Goal: Task Accomplishment & Management: Manage account settings

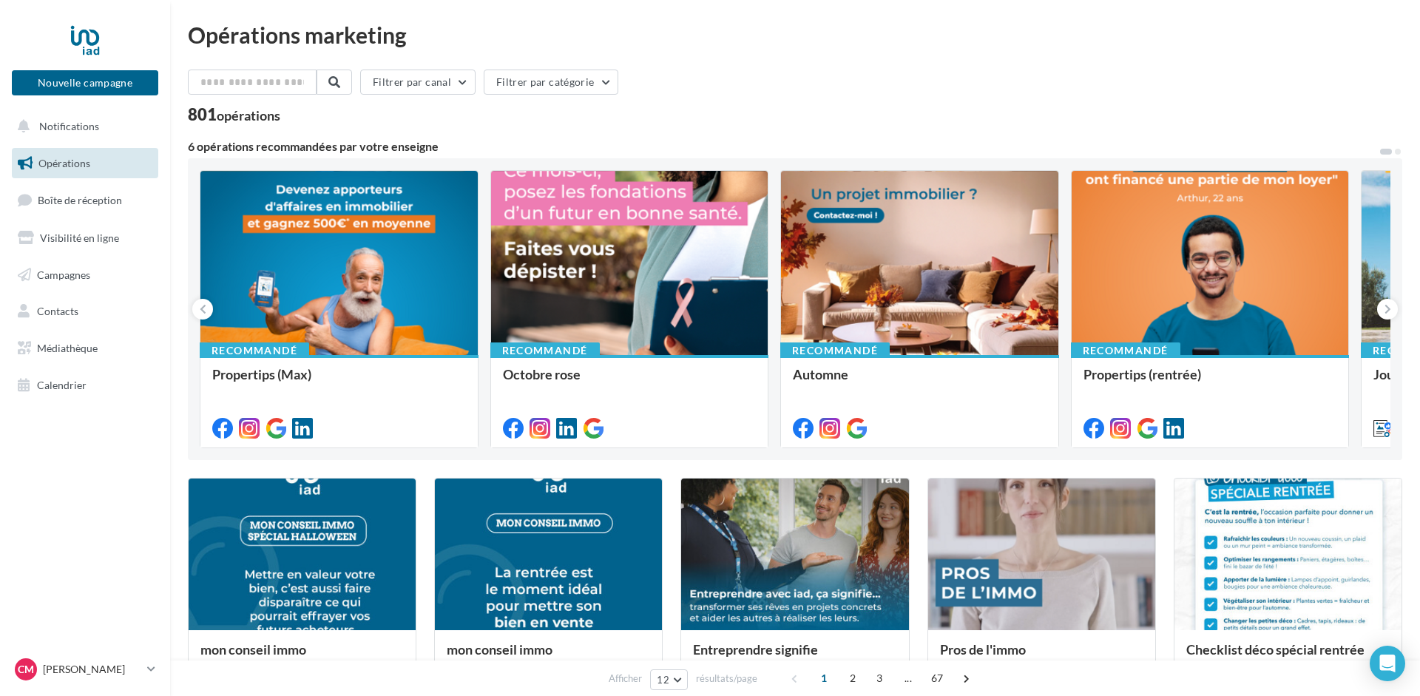
drag, startPoint x: 466, startPoint y: 150, endPoint x: 28, endPoint y: 25, distance: 455.2
click at [28, 25] on div "Nouvelle campagne Nouvelle campagne Notifications Opérations Boîte de réception…" at bounding box center [710, 686] width 1420 height 1372
click at [478, 134] on div "Filtrer par canal Filtrer par catégorie 801 opérations 6 opérations recommandée…" at bounding box center [795, 683] width 1214 height 1227
drag, startPoint x: 473, startPoint y: 144, endPoint x: 24, endPoint y: 25, distance: 463.6
click at [24, 25] on div "Nouvelle campagne Nouvelle campagne Notifications Opérations Boîte de réception…" at bounding box center [710, 686] width 1420 height 1372
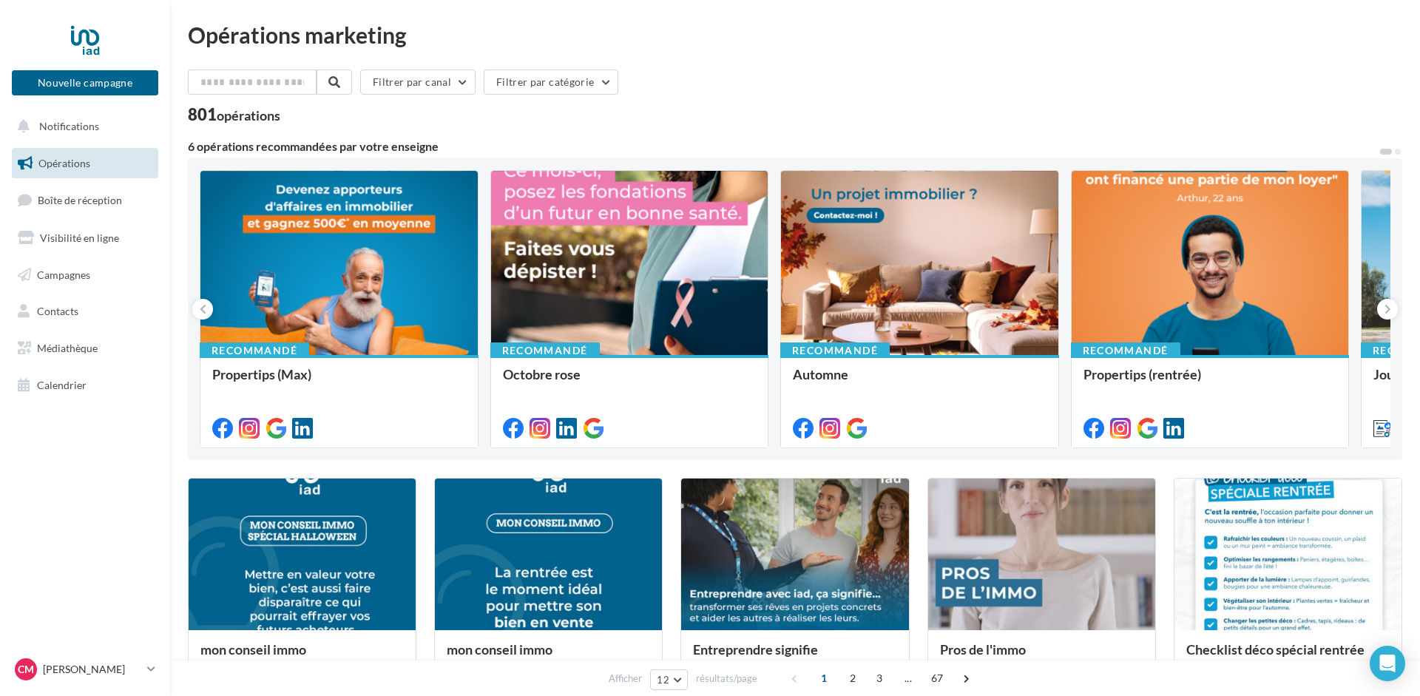
drag, startPoint x: 469, startPoint y: 147, endPoint x: 458, endPoint y: 146, distance: 10.4
click at [458, 146] on div "6 opérations recommandées par votre enseigne" at bounding box center [783, 146] width 1190 height 12
drag, startPoint x: 467, startPoint y: 149, endPoint x: 56, endPoint y: 33, distance: 427.0
click at [56, 33] on div "Nouvelle campagne Nouvelle campagne Notifications Opérations Boîte de réception…" at bounding box center [710, 686] width 1420 height 1372
click at [464, 152] on div "6 opérations recommandées par votre enseigne" at bounding box center [783, 146] width 1190 height 12
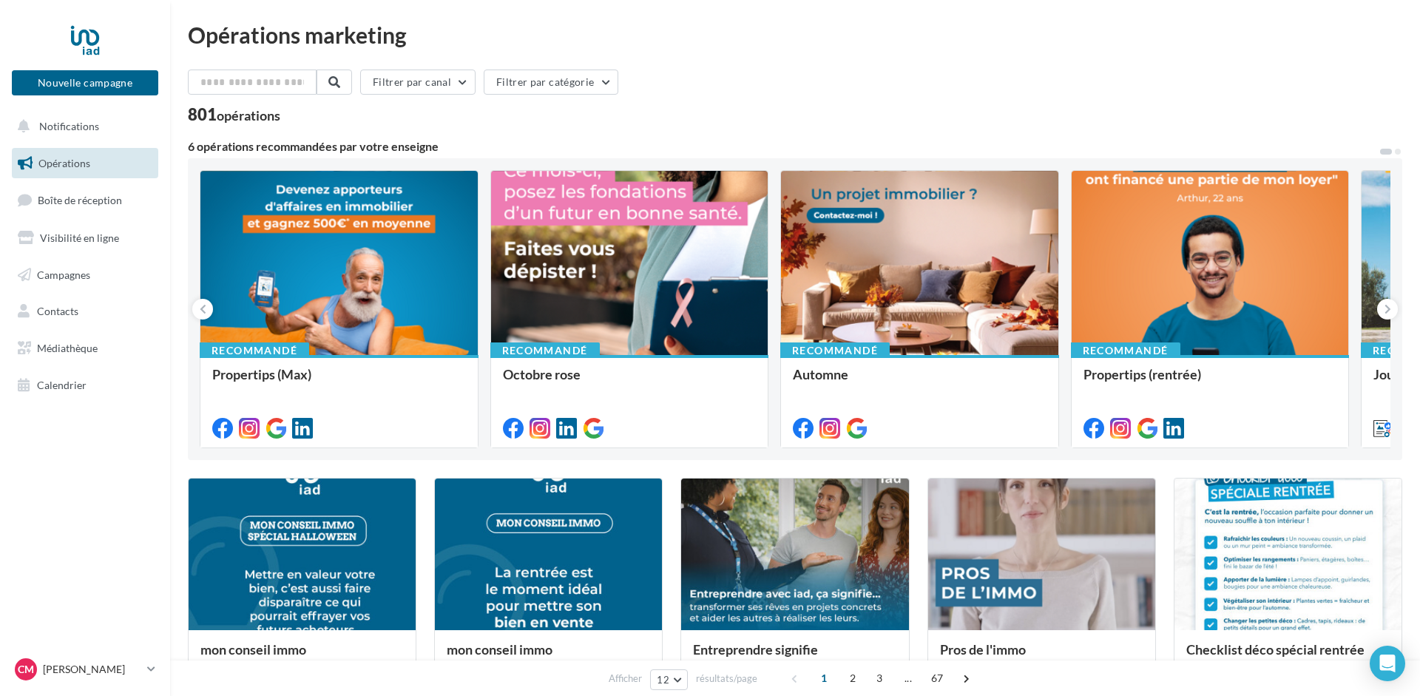
drag, startPoint x: 470, startPoint y: 149, endPoint x: 59, endPoint y: 27, distance: 428.1
click at [59, 27] on div "Nouvelle campagne Nouvelle campagne Notifications Opérations Boîte de réception…" at bounding box center [710, 686] width 1420 height 1372
click at [109, 478] on nav "Nouvelle campagne Nouvelle campagne Notifications Opérations Boîte de réception…" at bounding box center [85, 348] width 170 height 696
click at [77, 239] on span "Visibilité en ligne" at bounding box center [79, 237] width 79 height 13
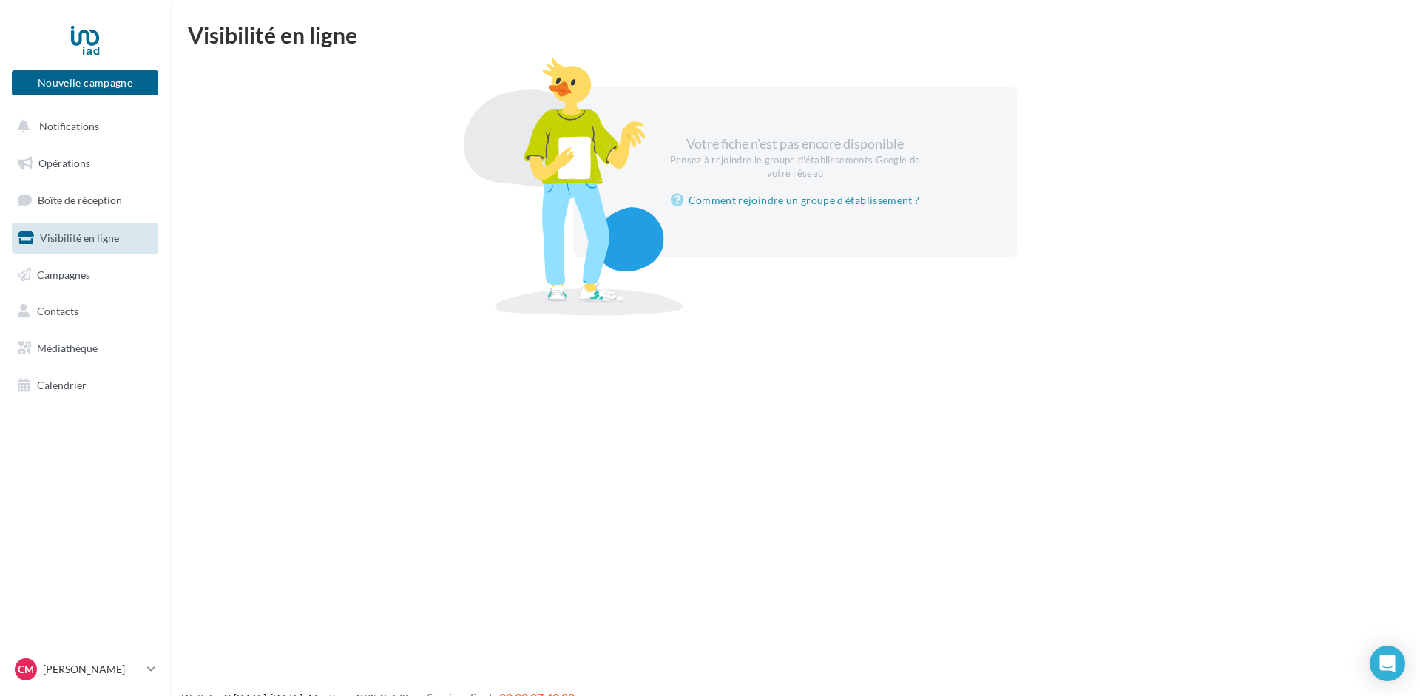
click at [407, 401] on div "Nouvelle campagne Nouvelle campagne Notifications Opérations Boîte de réception…" at bounding box center [710, 372] width 1420 height 696
drag, startPoint x: 1111, startPoint y: 65, endPoint x: 338, endPoint y: 408, distance: 845.5
click at [338, 408] on div "Nouvelle campagne Nouvelle campagne Notifications Opérations Boîte de réception…" at bounding box center [710, 372] width 1420 height 696
drag, startPoint x: 190, startPoint y: 11, endPoint x: 1015, endPoint y: 342, distance: 888.3
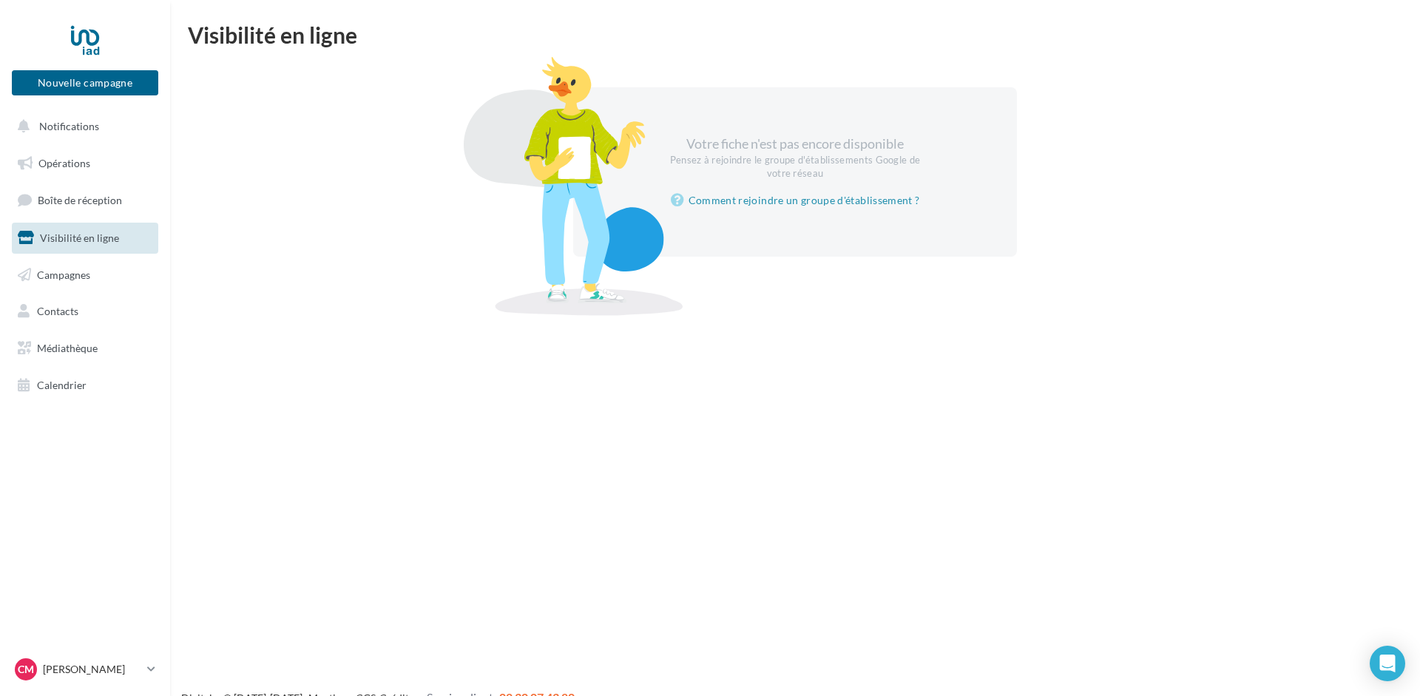
click at [1015, 342] on html "Nouvelle campagne Nouvelle campagne Notifications Opérations Boîte de réception…" at bounding box center [710, 348] width 1420 height 696
click at [226, 112] on div "Votre fiche n'est pas encore disponible Pensez à rejoindre le groupe d'établiss…" at bounding box center [795, 171] width 1179 height 169
click at [52, 268] on span "Campagnes" at bounding box center [63, 274] width 53 height 13
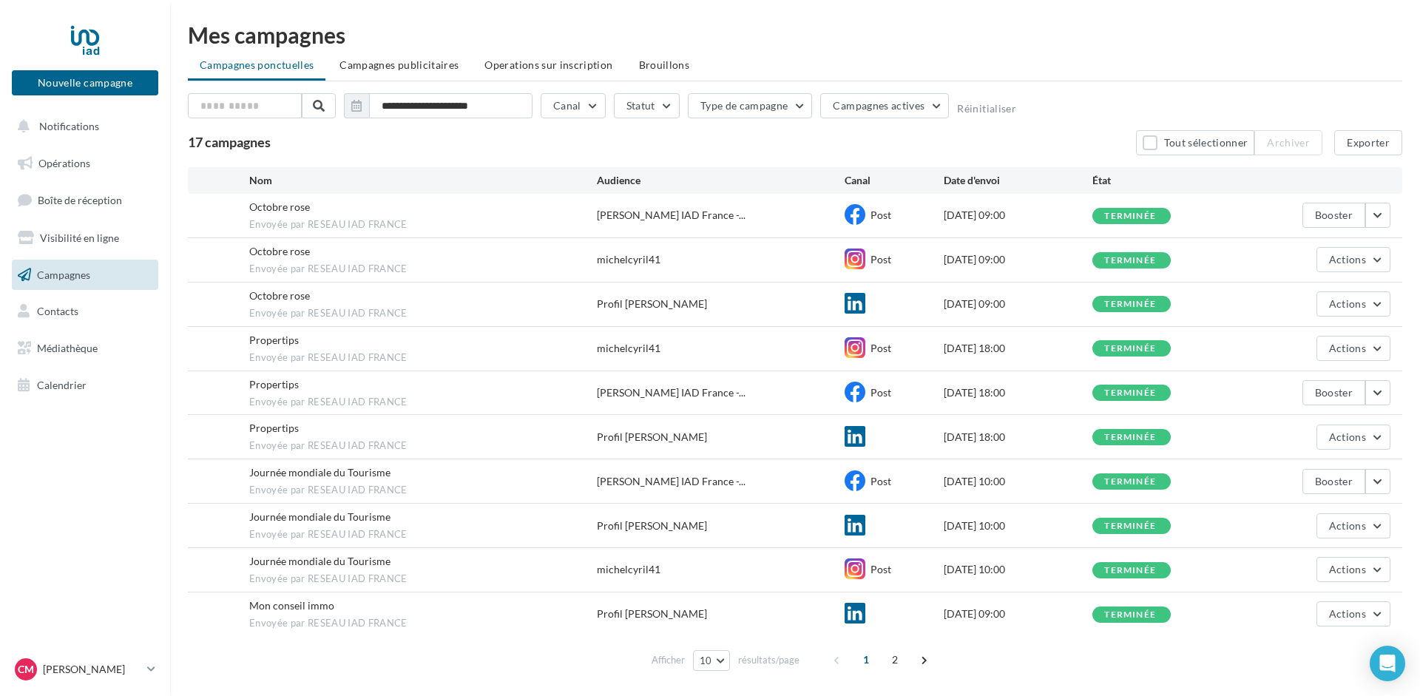
drag, startPoint x: 251, startPoint y: 249, endPoint x: 419, endPoint y: 270, distance: 169.1
click at [310, 259] on div "Octobre rose" at bounding box center [279, 251] width 61 height 15
drag, startPoint x: 415, startPoint y: 307, endPoint x: 222, endPoint y: 297, distance: 193.3
click at [222, 297] on div "Octobre rose Envoyée par RESEAU IAD FRANCE Profil cyril michel 01/10/2025 09:00…" at bounding box center [795, 304] width 1214 height 44
drag, startPoint x: 235, startPoint y: 289, endPoint x: 424, endPoint y: 322, distance: 191.5
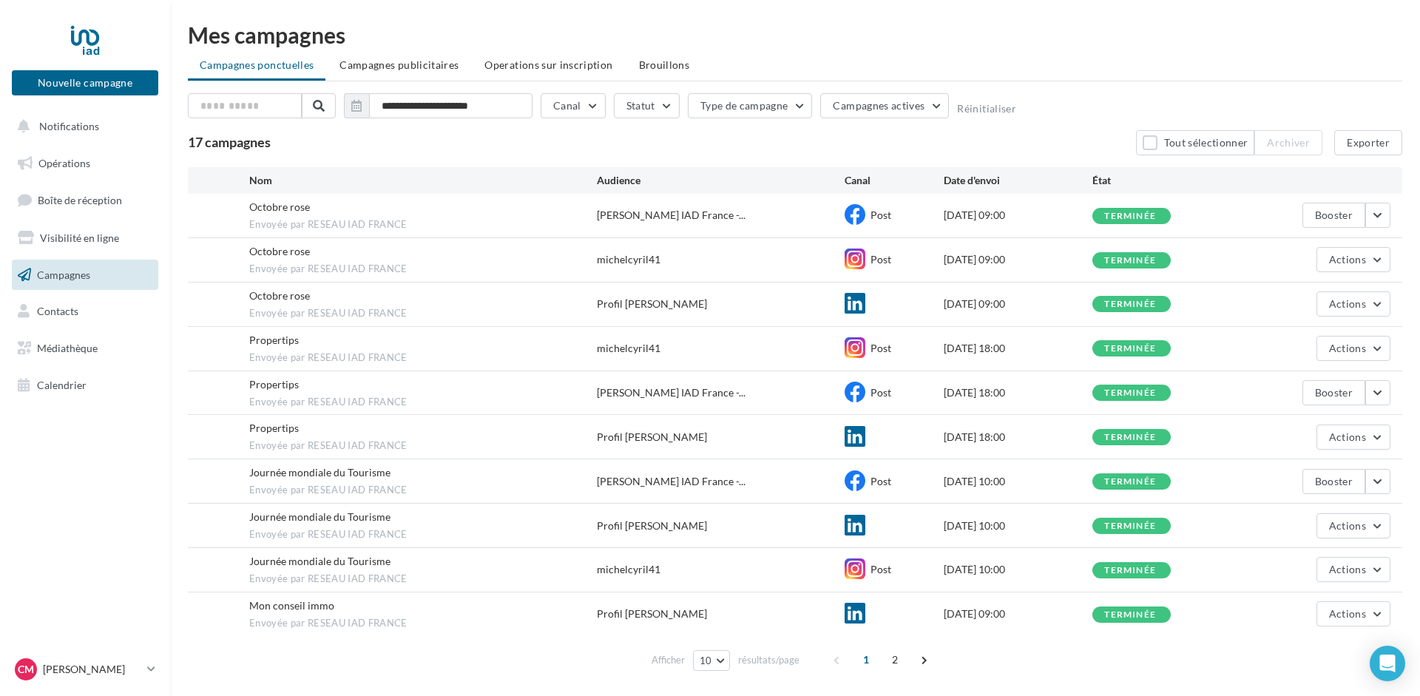
click at [413, 319] on div "Octobre rose Envoyée par RESEAU IAD FRANCE Profil cyril michel 01/10/2025 09:00…" at bounding box center [795, 304] width 1214 height 44
drag, startPoint x: 422, startPoint y: 319, endPoint x: 405, endPoint y: 315, distance: 17.6
click at [405, 315] on div "Octobre rose Envoyée par RESEAU IAD FRANCE Profil cyril michel 01/10/2025 09:00…" at bounding box center [795, 304] width 1214 height 44
drag, startPoint x: 410, startPoint y: 314, endPoint x: 218, endPoint y: 288, distance: 193.9
click at [218, 288] on div "Octobre rose Envoyée par RESEAU IAD FRANCE Profil cyril michel 01/10/2025 09:00…" at bounding box center [795, 304] width 1214 height 44
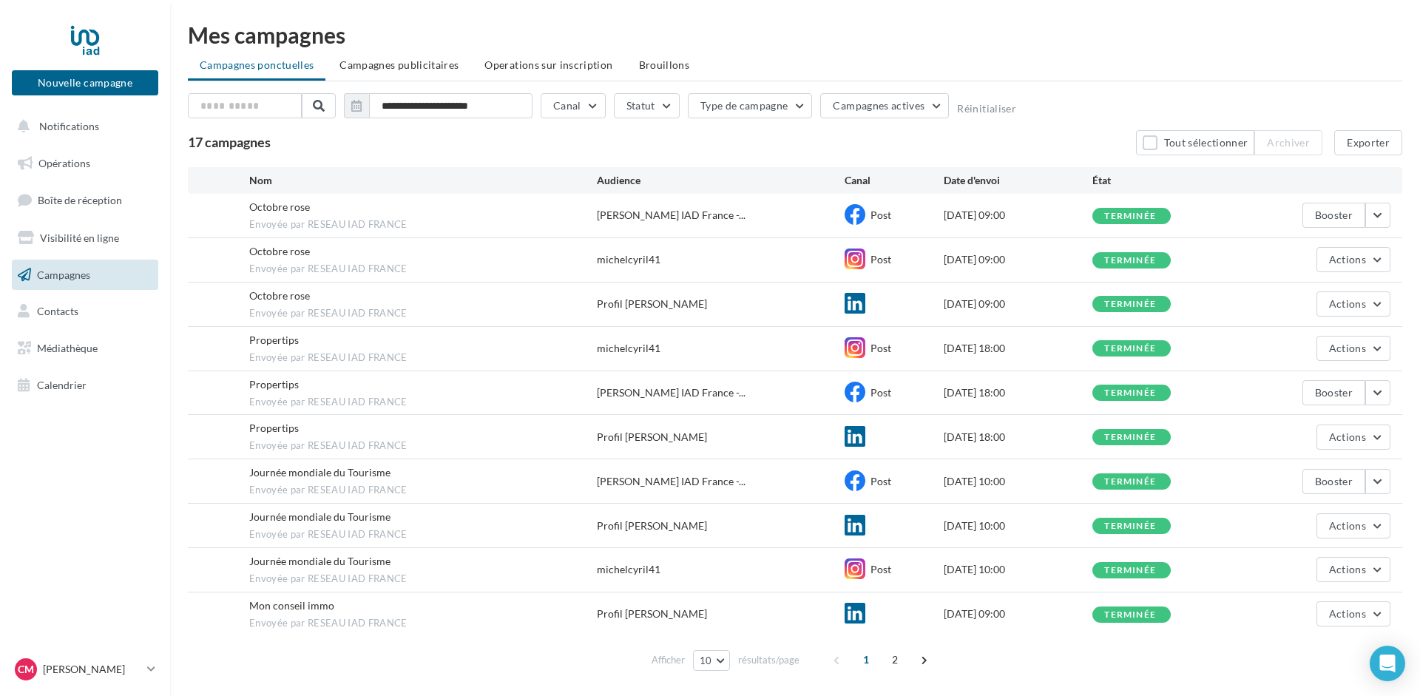
click at [231, 293] on div "Octobre rose Envoyée par RESEAU IAD FRANCE Profil cyril michel 01/10/2025 09:00…" at bounding box center [795, 304] width 1214 height 44
drag, startPoint x: 245, startPoint y: 293, endPoint x: 410, endPoint y: 316, distance: 165.9
click at [410, 316] on div "Octobre rose Envoyée par RESEAU IAD FRANCE Profil cyril michel 01/10/2025 09:00…" at bounding box center [795, 304] width 1214 height 44
drag, startPoint x: 418, startPoint y: 310, endPoint x: 248, endPoint y: 295, distance: 170.0
click at [248, 295] on div "Octobre rose Envoyée par RESEAU IAD FRANCE Profil cyril michel 01/10/2025 09:00…" at bounding box center [795, 304] width 1214 height 44
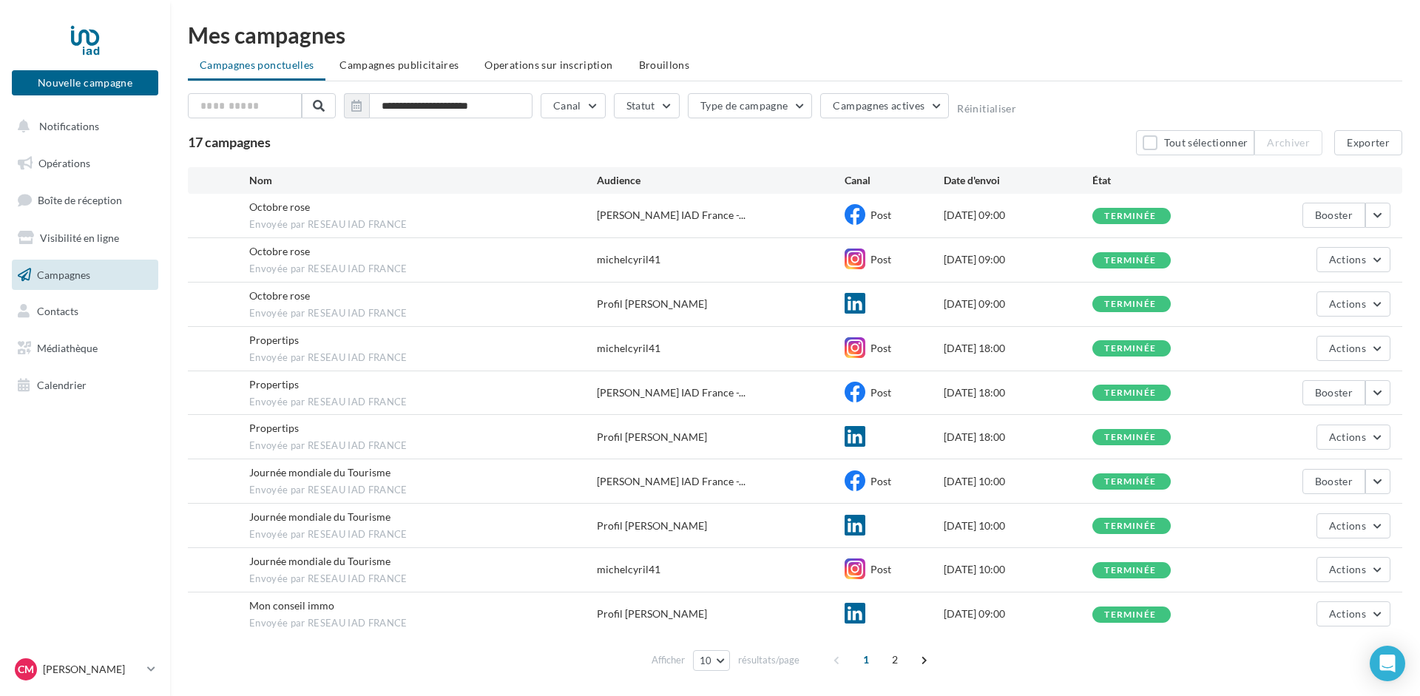
drag, startPoint x: 245, startPoint y: 293, endPoint x: 412, endPoint y: 316, distance: 168.0
click at [412, 316] on div "Octobre rose Envoyée par RESEAU IAD FRANCE Profil cyril michel 01/10/2025 09:00…" at bounding box center [795, 304] width 1214 height 44
click at [417, 316] on span "Envoyée par RESEAU IAD FRANCE" at bounding box center [423, 313] width 348 height 13
drag, startPoint x: 411, startPoint y: 314, endPoint x: 233, endPoint y: 293, distance: 179.5
click at [233, 293] on div "Octobre rose Envoyée par RESEAU IAD FRANCE Profil cyril michel 01/10/2025 09:00…" at bounding box center [795, 304] width 1214 height 44
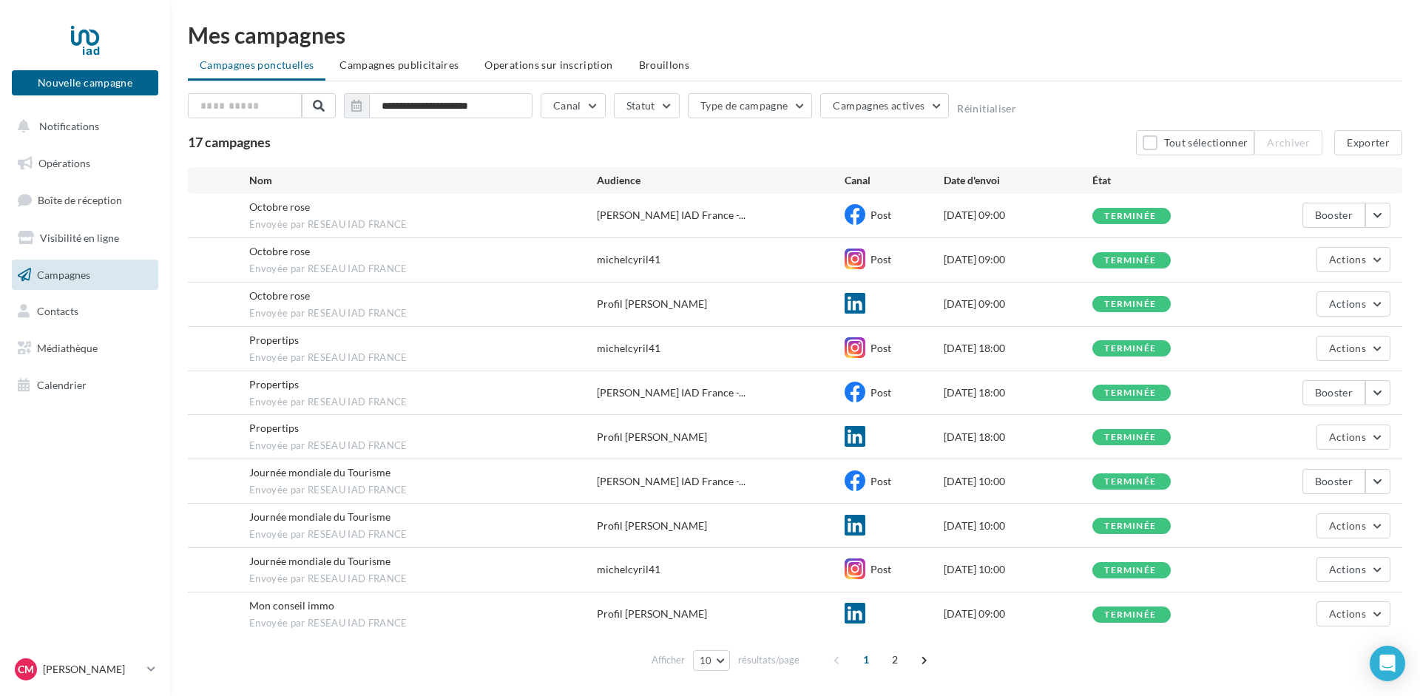
drag, startPoint x: 240, startPoint y: 288, endPoint x: 412, endPoint y: 313, distance: 173.4
click at [412, 313] on div "Octobre rose Envoyée par RESEAU IAD FRANCE Profil cyril michel 01/10/2025 09:00…" at bounding box center [795, 304] width 1214 height 44
click at [419, 316] on span "Envoyée par RESEAU IAD FRANCE" at bounding box center [423, 313] width 348 height 13
drag, startPoint x: 410, startPoint y: 313, endPoint x: 248, endPoint y: 288, distance: 163.1
click at [248, 288] on div "Octobre rose Envoyée par RESEAU IAD FRANCE Profil cyril michel 01/10/2025 09:00…" at bounding box center [795, 304] width 1214 height 44
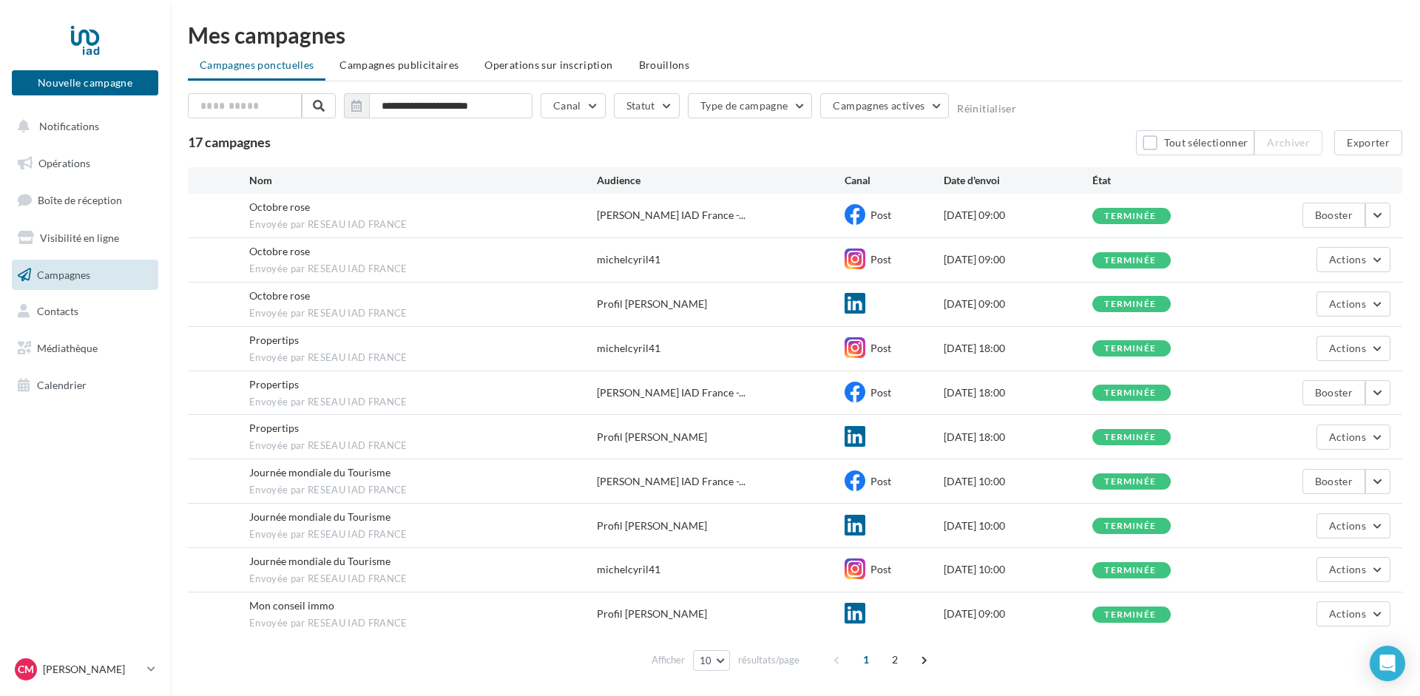
drag, startPoint x: 243, startPoint y: 291, endPoint x: 409, endPoint y: 314, distance: 167.2
click at [409, 314] on div "Octobre rose Envoyée par RESEAU IAD FRANCE Profil cyril michel 01/10/2025 09:00…" at bounding box center [795, 304] width 1214 height 44
drag, startPoint x: 418, startPoint y: 319, endPoint x: 248, endPoint y: 292, distance: 171.4
click at [248, 292] on div "Octobre rose Envoyée par RESEAU IAD FRANCE Profil cyril michel 01/10/2025 09:00…" at bounding box center [795, 304] width 1214 height 44
drag, startPoint x: 245, startPoint y: 292, endPoint x: 414, endPoint y: 316, distance: 171.1
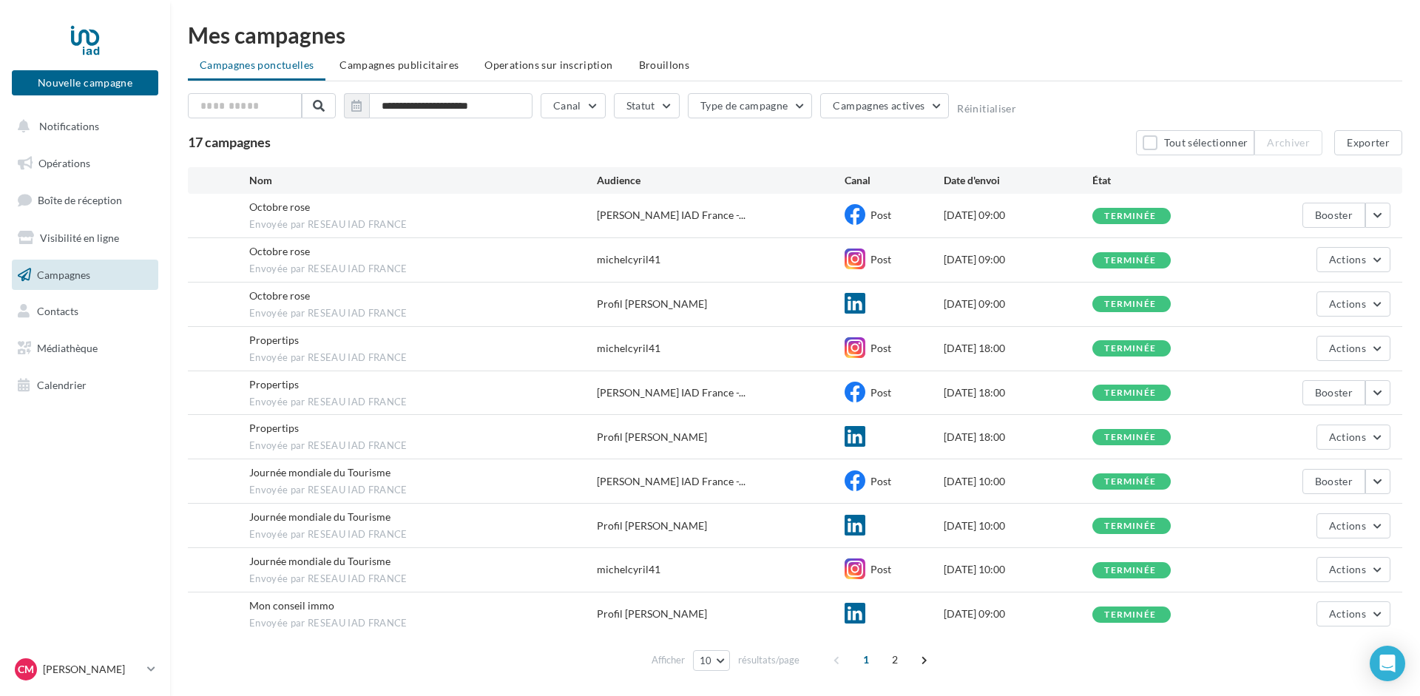
click at [414, 316] on div "Octobre rose Envoyée par RESEAU IAD FRANCE Profil cyril michel 01/10/2025 09:00…" at bounding box center [795, 304] width 1214 height 44
drag, startPoint x: 417, startPoint y: 314, endPoint x: 402, endPoint y: 313, distance: 15.6
click at [402, 313] on span "Envoyée par RESEAU IAD FRANCE" at bounding box center [423, 313] width 348 height 13
drag, startPoint x: 410, startPoint y: 314, endPoint x: 244, endPoint y: 291, distance: 167.2
click at [244, 291] on div "Octobre rose Envoyée par RESEAU IAD FRANCE Profil cyril michel 01/10/2025 09:00…" at bounding box center [795, 304] width 1214 height 44
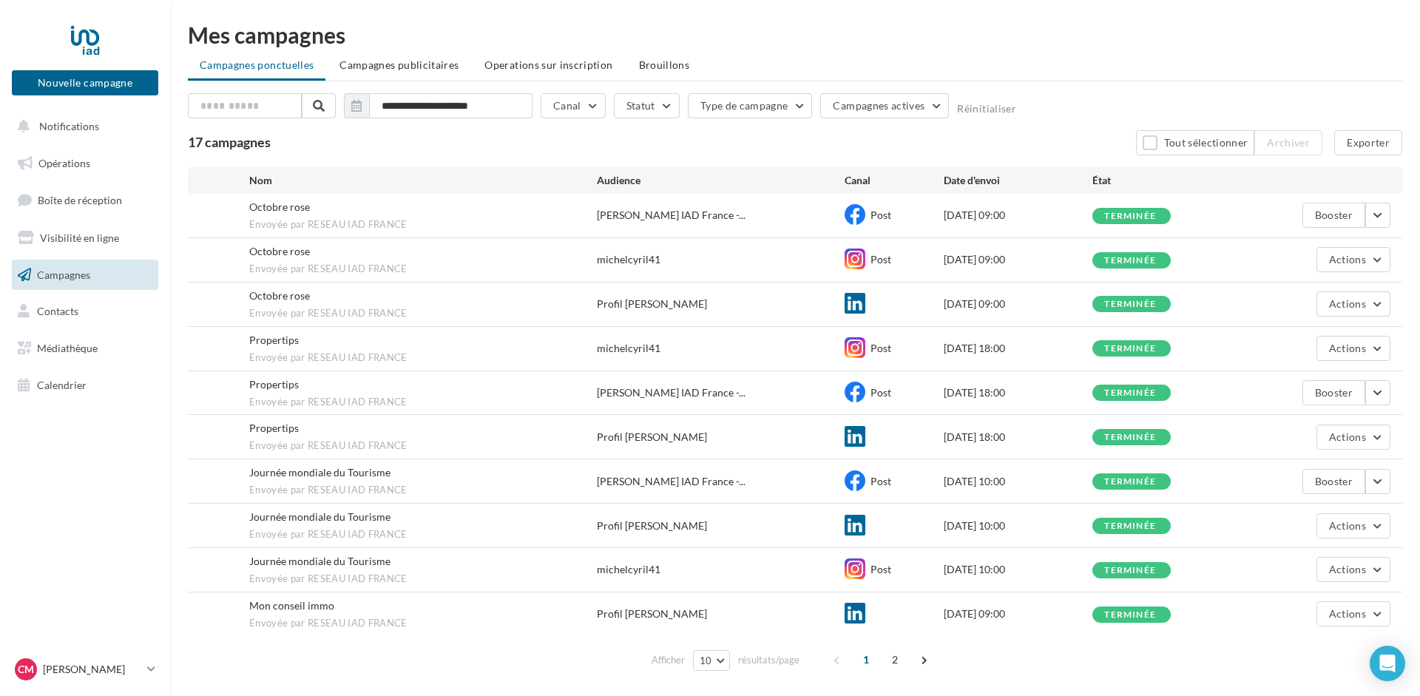
drag, startPoint x: 243, startPoint y: 291, endPoint x: 407, endPoint y: 319, distance: 165.8
click at [407, 319] on div "Octobre rose Envoyée par RESEAU IAD FRANCE Profil cyril michel 01/10/2025 09:00…" at bounding box center [795, 304] width 1214 height 44
click at [421, 317] on span "Envoyée par RESEAU IAD FRANCE" at bounding box center [423, 313] width 348 height 13
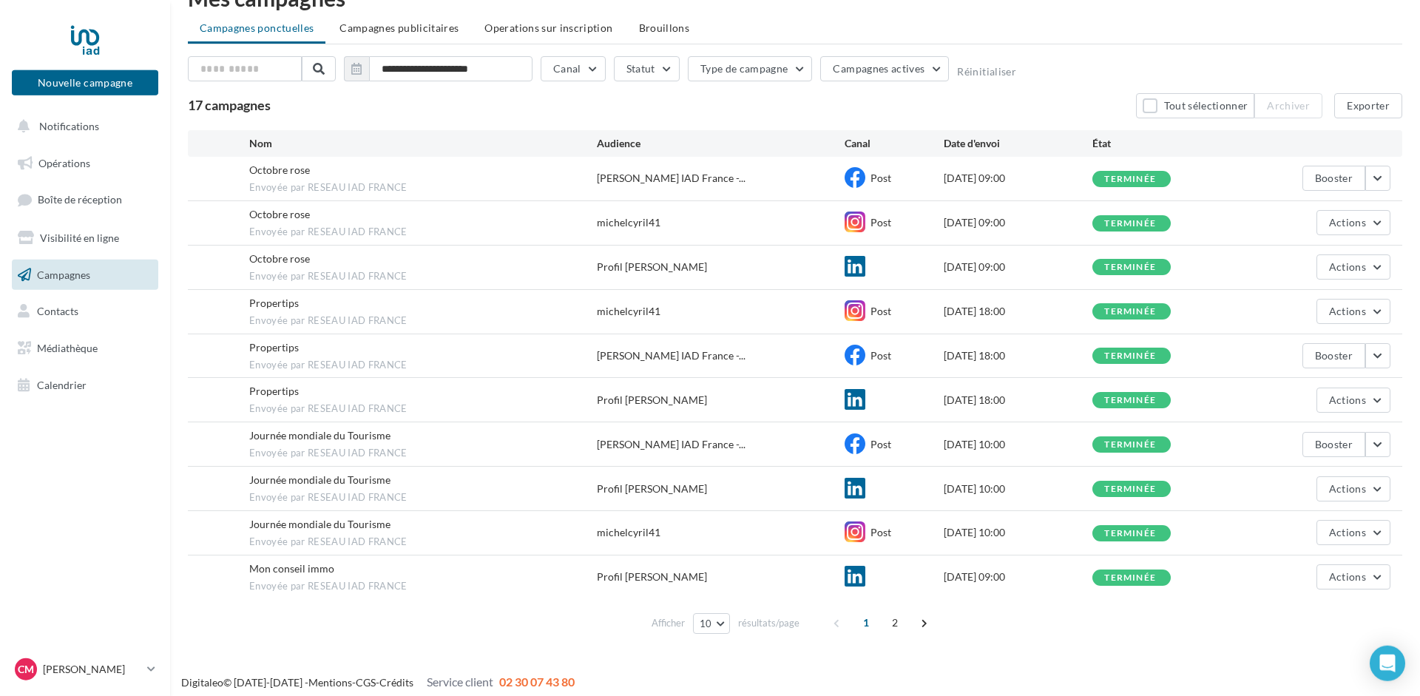
scroll to position [41, 0]
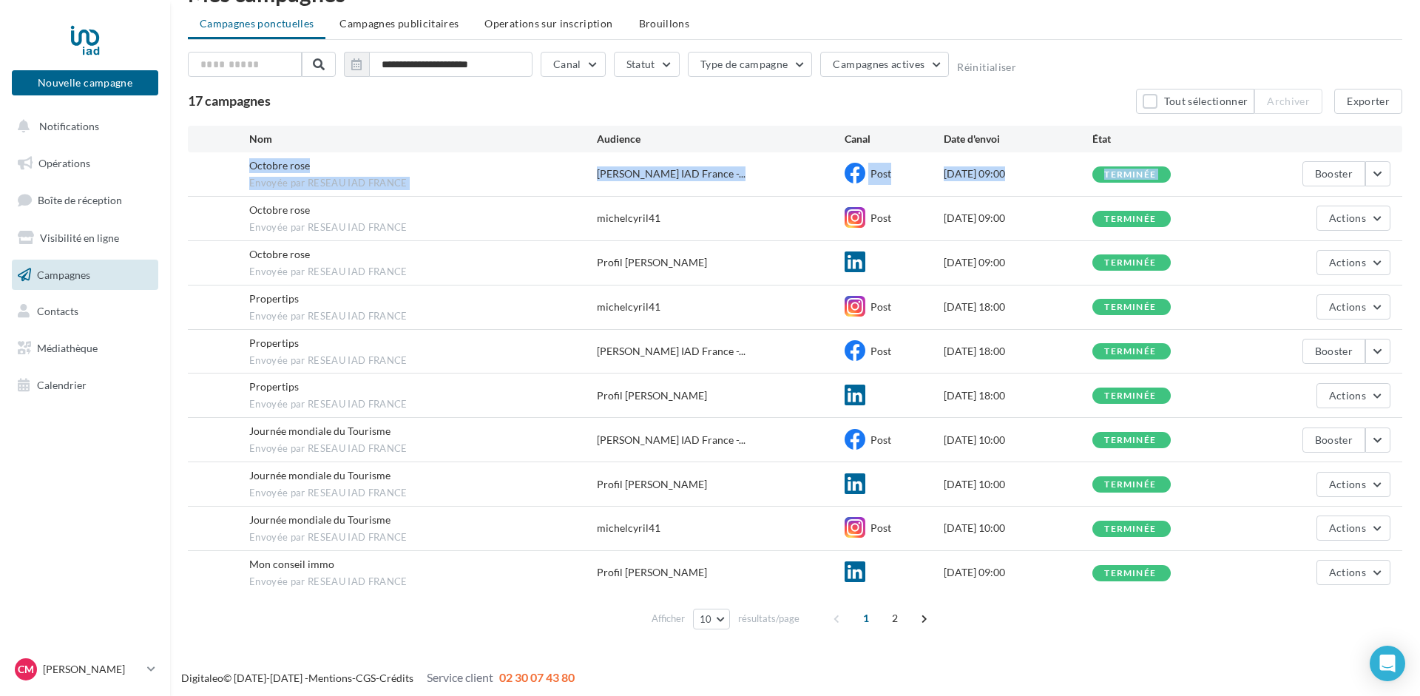
drag, startPoint x: 424, startPoint y: 578, endPoint x: 223, endPoint y: 162, distance: 462.3
click at [223, 162] on div "Octobre rose Envoyée par RESEAU IAD FRANCE Cyril Michel IAD France -... Post 01…" at bounding box center [795, 373] width 1214 height 442
click at [445, 482] on div "Journée mondiale du Tourisme Envoyée par RESEAU IAD FRANCE" at bounding box center [423, 484] width 348 height 32
drag, startPoint x: 440, startPoint y: 578, endPoint x: 206, endPoint y: 158, distance: 480.3
click at [206, 158] on div "Octobre rose Envoyée par RESEAU IAD FRANCE Cyril Michel IAD France -... Post 01…" at bounding box center [795, 373] width 1214 height 442
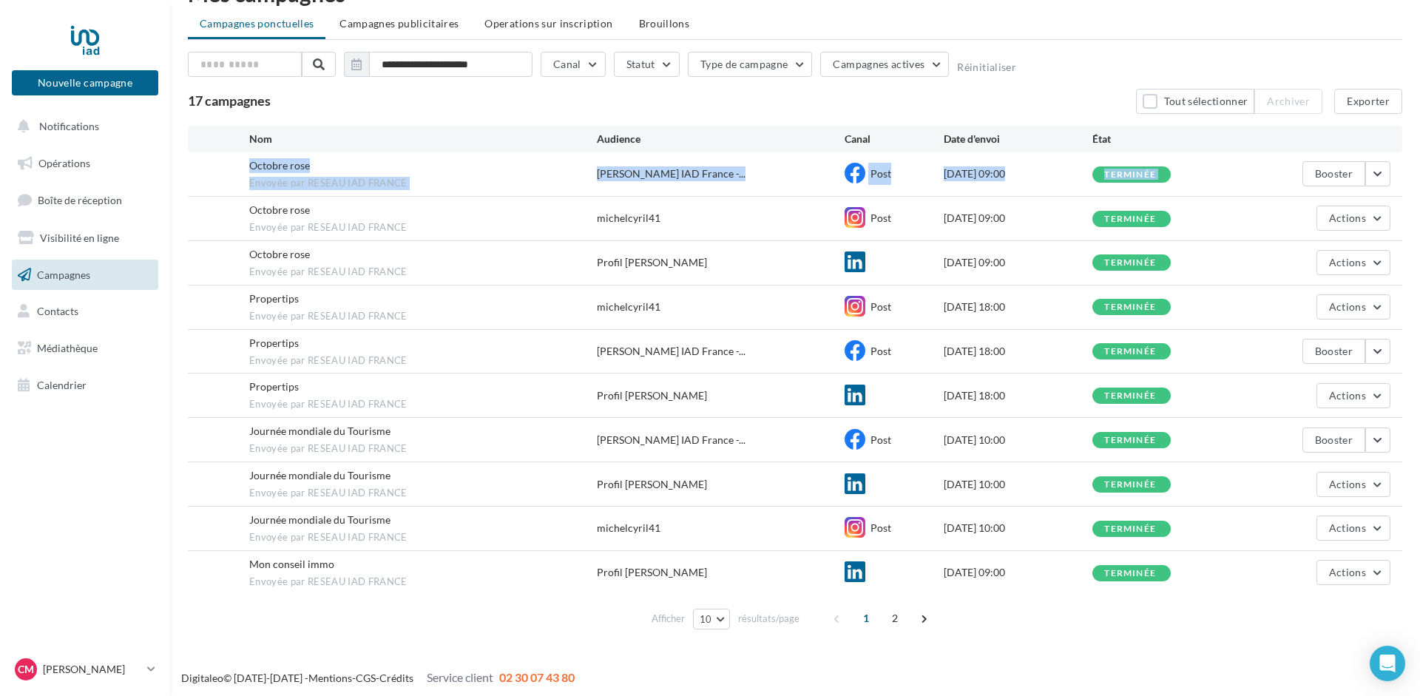
click at [436, 586] on div "Mon conseil immo Envoyée par RESEAU IAD FRANCE Profil cyril michel 24/09/2025 0…" at bounding box center [795, 573] width 1214 height 44
drag, startPoint x: 424, startPoint y: 580, endPoint x: 215, endPoint y: 161, distance: 467.6
click at [215, 161] on div "Octobre rose Envoyée par RESEAU IAD FRANCE Cyril Michel IAD France -... Post 01…" at bounding box center [795, 373] width 1214 height 442
drag, startPoint x: 215, startPoint y: 161, endPoint x: 438, endPoint y: 575, distance: 470.5
click at [438, 575] on div "Octobre rose Envoyée par RESEAU IAD FRANCE Cyril Michel IAD France -... Post 01…" at bounding box center [795, 373] width 1214 height 442
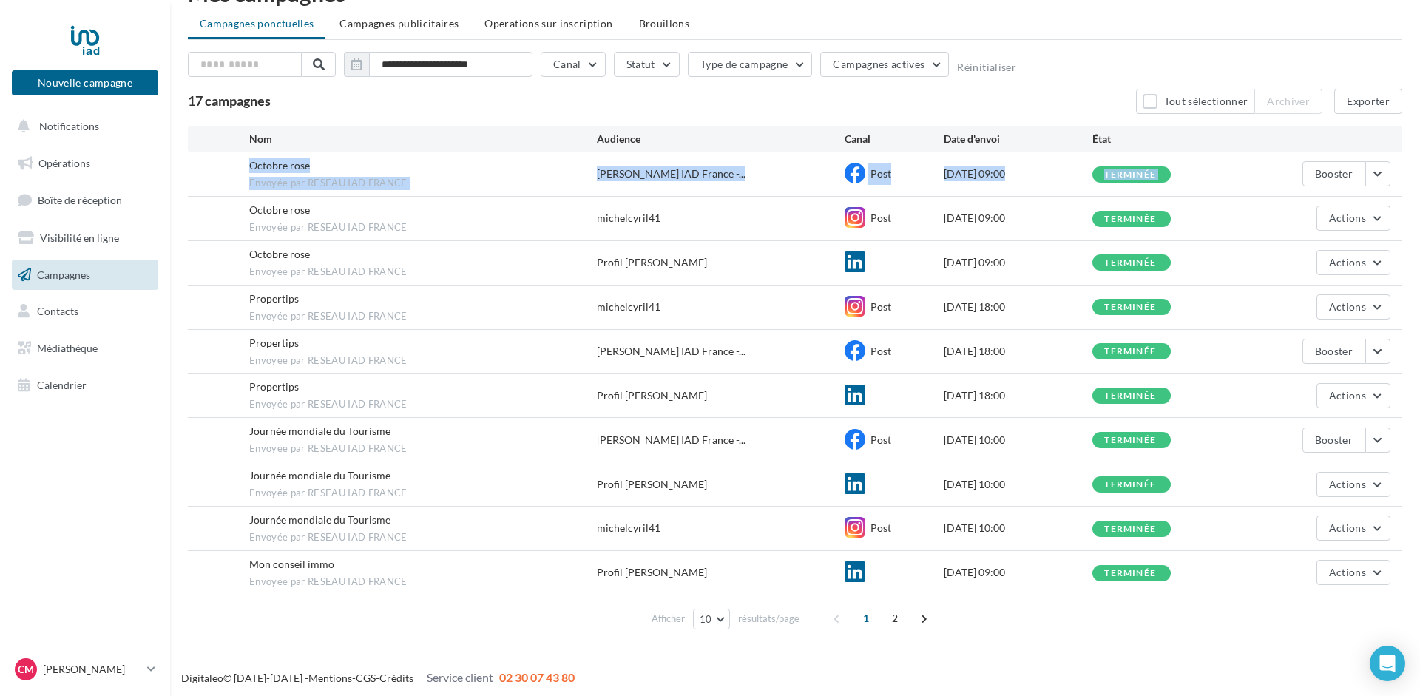
click at [438, 575] on span "Envoyée par RESEAU IAD FRANCE" at bounding box center [423, 581] width 348 height 13
drag, startPoint x: 429, startPoint y: 580, endPoint x: 226, endPoint y: 160, distance: 465.6
click at [226, 160] on div "Octobre rose Envoyée par RESEAU IAD FRANCE Cyril Michel IAD France -... Post 01…" at bounding box center [795, 373] width 1214 height 442
drag, startPoint x: 226, startPoint y: 162, endPoint x: 453, endPoint y: 577, distance: 472.9
click at [453, 577] on div "Octobre rose Envoyée par RESEAU IAD FRANCE Cyril Michel IAD France -... Post 01…" at bounding box center [795, 373] width 1214 height 442
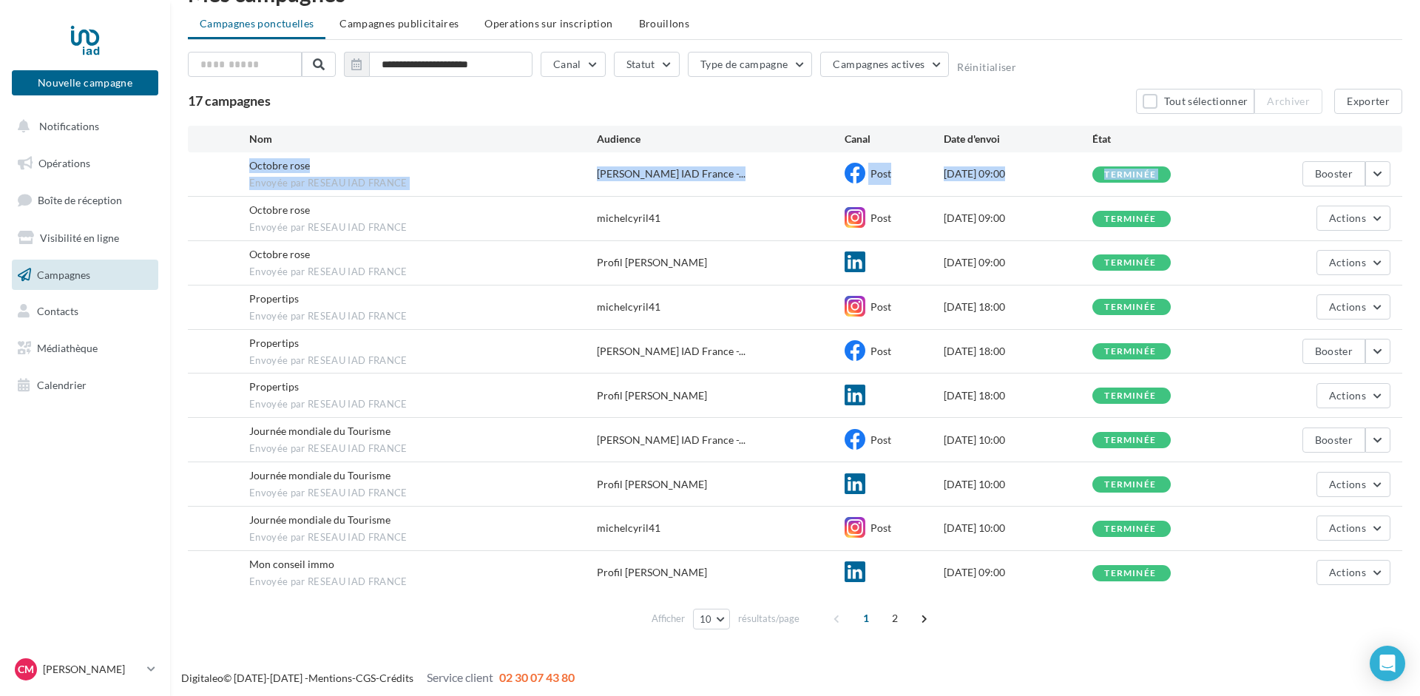
click at [433, 578] on span "Envoyée par RESEAU IAD FRANCE" at bounding box center [423, 581] width 348 height 13
drag, startPoint x: 433, startPoint y: 578, endPoint x: 211, endPoint y: 134, distance: 496.0
click at [211, 132] on div "Nom Audience Canal Date d'envoi État Octobre rose Envoyée par RESEAU IAD FRANCE…" at bounding box center [795, 381] width 1214 height 510
click at [214, 163] on div "Octobre rose Envoyée par RESEAU IAD FRANCE Cyril Michel IAD France -... Post 01…" at bounding box center [795, 174] width 1214 height 44
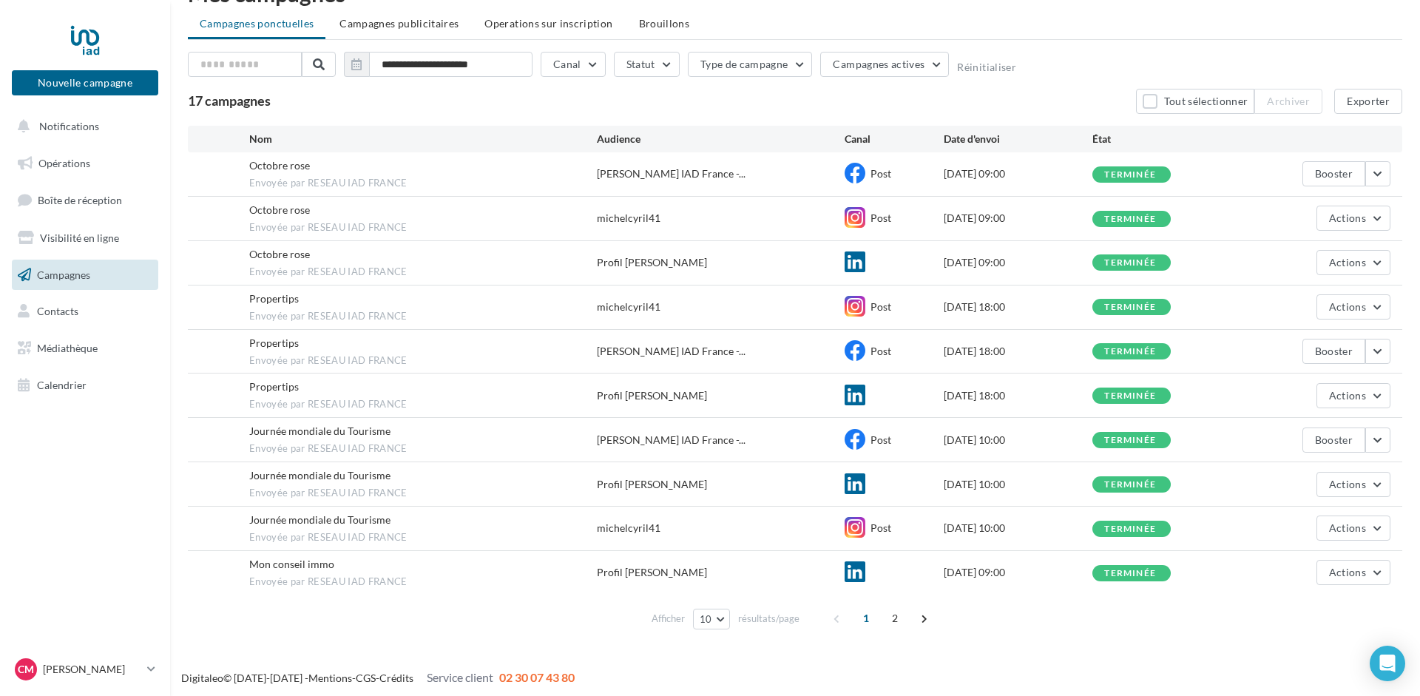
click at [865, 618] on span "1" at bounding box center [866, 618] width 24 height 24
drag, startPoint x: 241, startPoint y: 166, endPoint x: 441, endPoint y: 578, distance: 457.7
click at [441, 578] on div "Octobre rose Envoyée par RESEAU IAD FRANCE Cyril Michel IAD France -... Post 01…" at bounding box center [795, 373] width 1214 height 442
click at [441, 578] on span "Envoyée par RESEAU IAD FRANCE" at bounding box center [423, 581] width 348 height 13
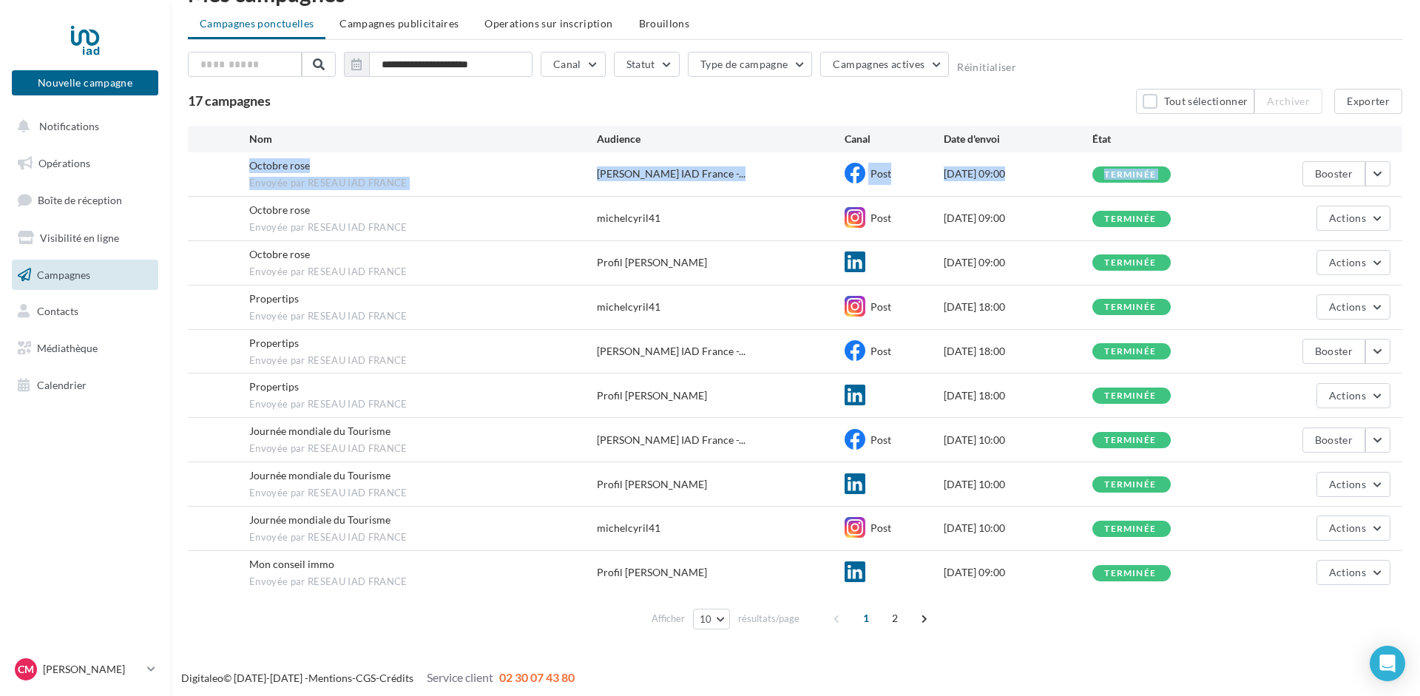
drag, startPoint x: 427, startPoint y: 606, endPoint x: 205, endPoint y: 169, distance: 489.8
click at [205, 169] on div "Nom Audience Canal Date d'envoi État Octobre rose Envoyée par RESEAU IAD FRANCE…" at bounding box center [795, 381] width 1214 height 510
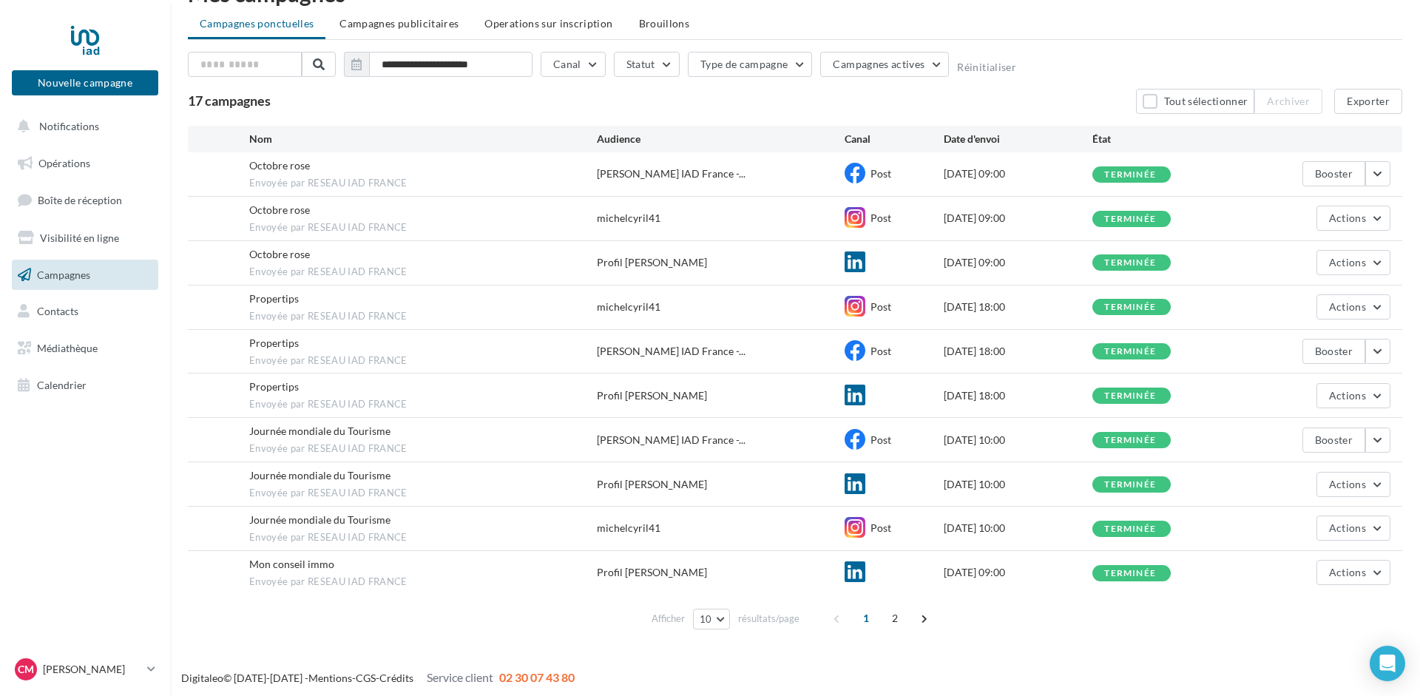
click at [417, 600] on div "Afficher 10 10 25 50 100 résultats/page 1 2" at bounding box center [795, 617] width 1214 height 35
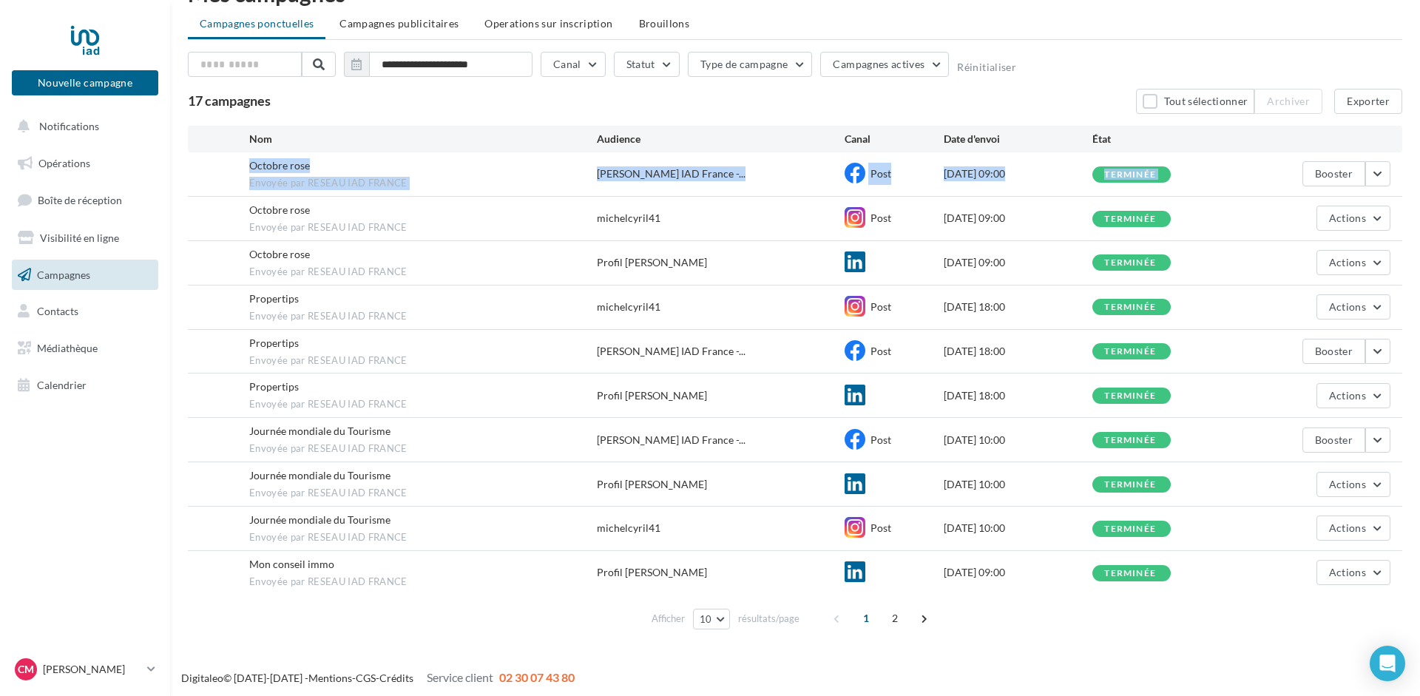
drag, startPoint x: 424, startPoint y: 600, endPoint x: 228, endPoint y: 177, distance: 465.2
click at [228, 177] on div "Nom Audience Canal Date d'envoi État Octobre rose Envoyée par RESEAU IAD FRANCE…" at bounding box center [795, 381] width 1214 height 510
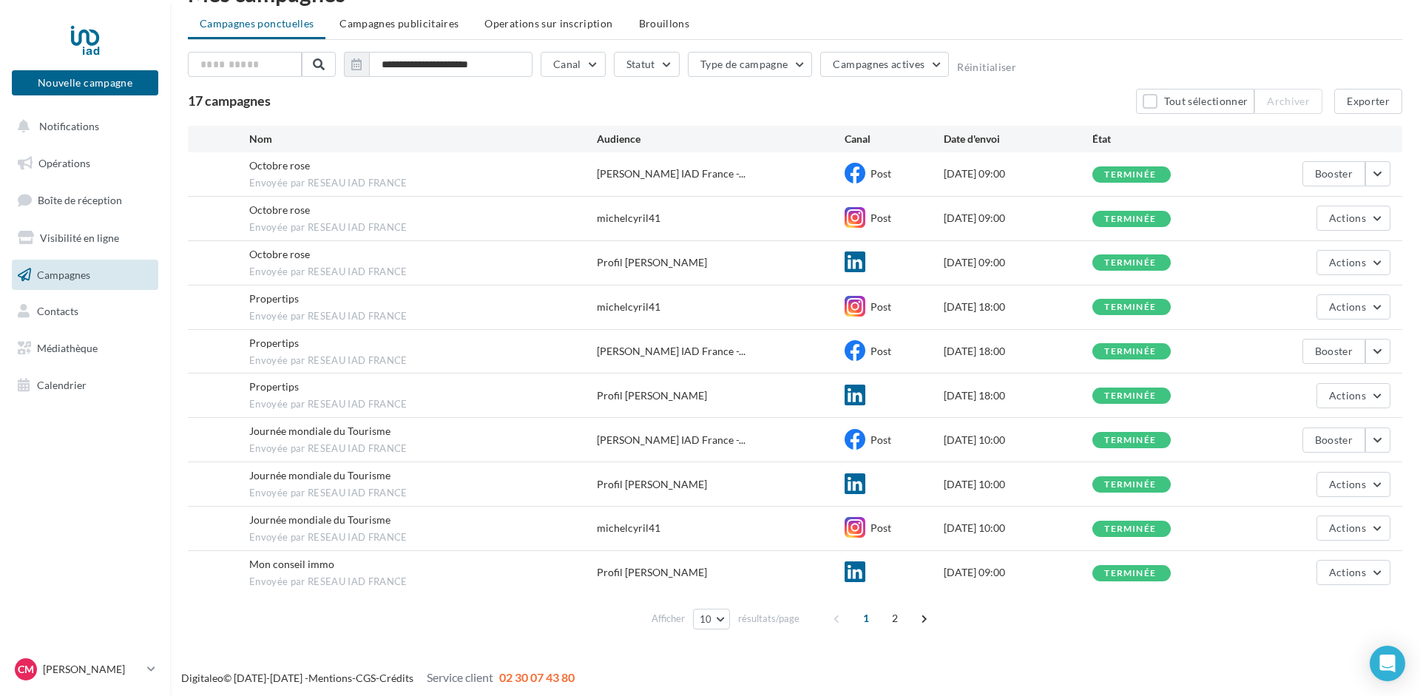
click at [238, 162] on div "Octobre rose Envoyée par RESEAU IAD FRANCE Cyril Michel IAD France -... Post 01…" at bounding box center [795, 174] width 1214 height 44
drag, startPoint x: 238, startPoint y: 162, endPoint x: 447, endPoint y: 600, distance: 485.9
click at [447, 601] on div "Nom Audience Canal Date d'envoi État Octobre rose Envoyée par RESEAU IAD FRANCE…" at bounding box center [795, 381] width 1214 height 510
click at [448, 601] on div "Afficher 10 10 25 50 100 résultats/page 1 2" at bounding box center [795, 617] width 1214 height 35
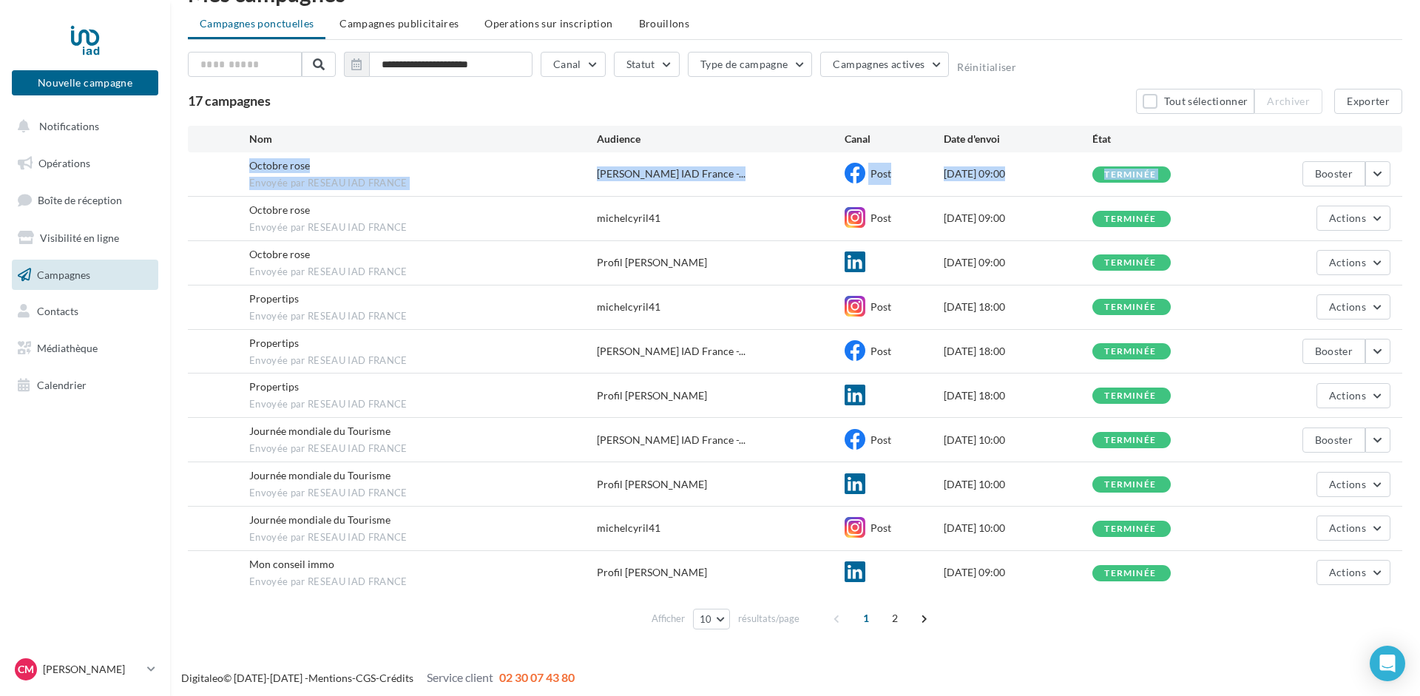
drag, startPoint x: 452, startPoint y: 618, endPoint x: 184, endPoint y: 163, distance: 527.7
click at [184, 163] on div "**********" at bounding box center [795, 309] width 1250 height 654
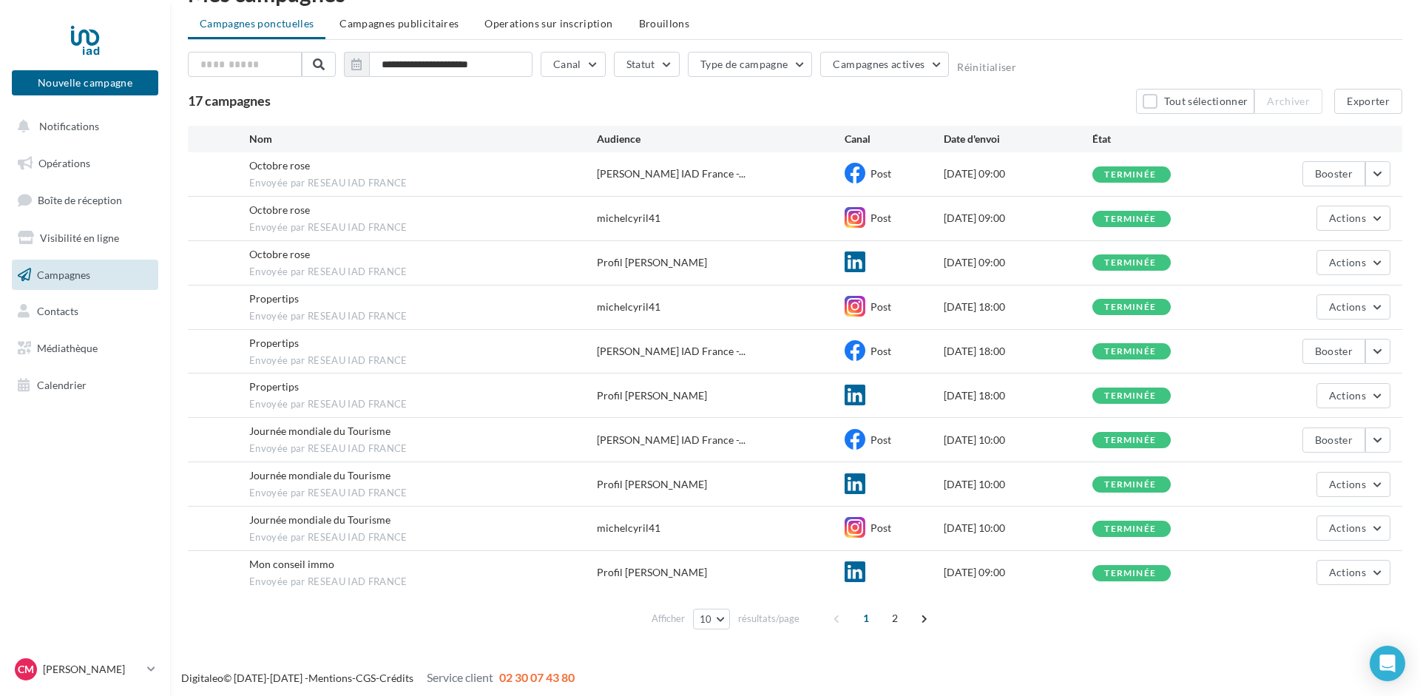
click at [215, 137] on div "Nom Audience Canal Date d'envoi État" at bounding box center [795, 139] width 1190 height 15
drag, startPoint x: 238, startPoint y: 160, endPoint x: 473, endPoint y: 602, distance: 500.5
click at [473, 602] on div "Nom Audience Canal Date d'envoi État Octobre rose Envoyée par RESEAU IAD FRANCE…" at bounding box center [795, 381] width 1214 height 510
click at [473, 602] on div "Afficher 10 10 25 50 100 résultats/page 1 2" at bounding box center [795, 617] width 1214 height 35
drag, startPoint x: 444, startPoint y: 611, endPoint x: 177, endPoint y: 24, distance: 644.9
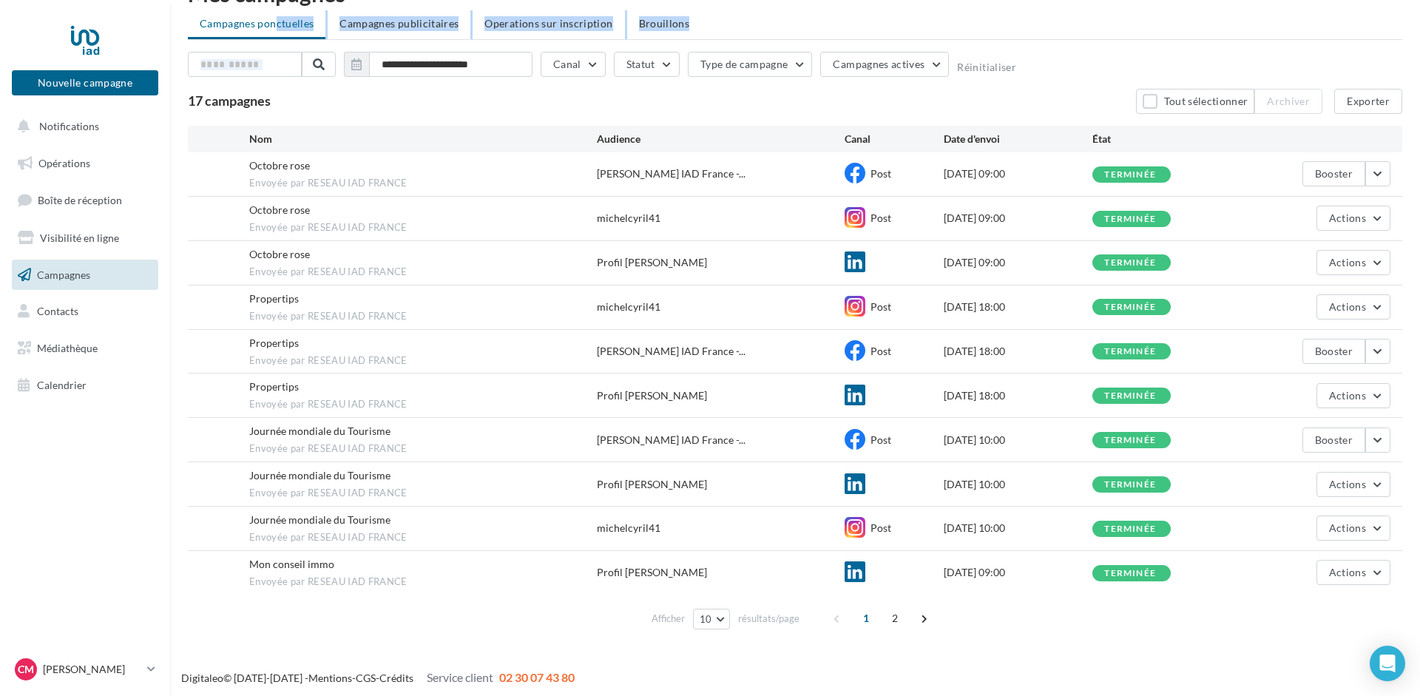
click at [177, 24] on div "**********" at bounding box center [795, 309] width 1250 height 654
click at [315, 104] on div "17 campagnes Tout sélectionner Archiver Exporter" at bounding box center [795, 101] width 1214 height 25
